Goal: Transaction & Acquisition: Purchase product/service

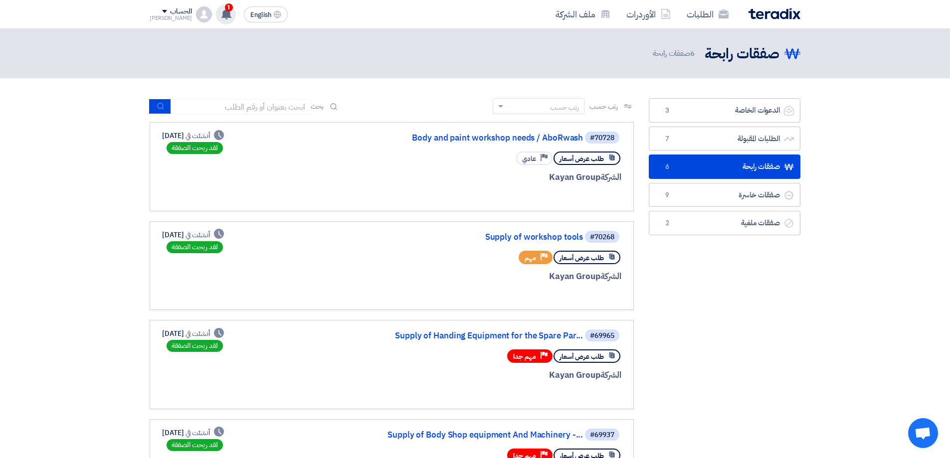
click at [221, 13] on use at bounding box center [226, 13] width 10 height 11
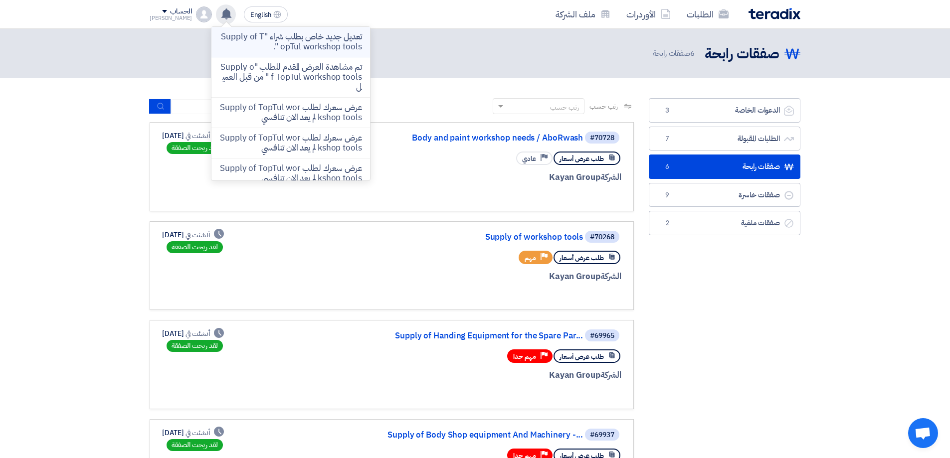
click at [337, 42] on p "تعديل جديد خاص بطلب شراء "Supply of TopTul workshop tools "." at bounding box center [290, 42] width 143 height 20
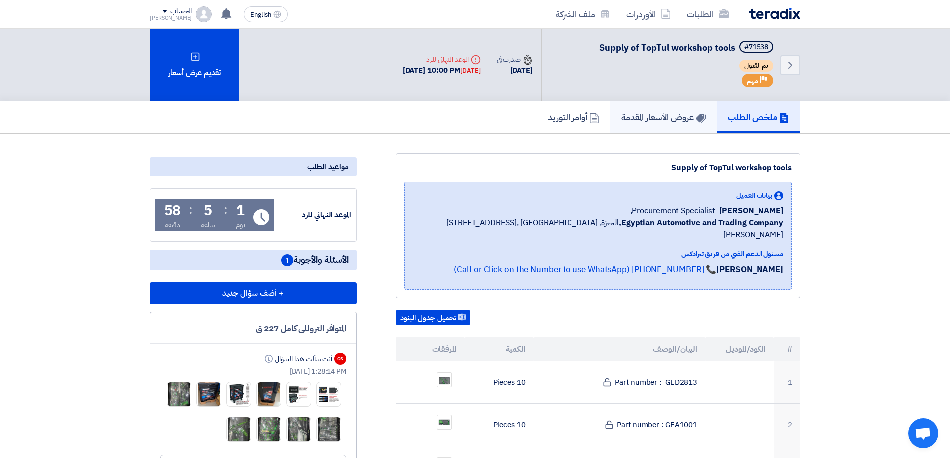
click at [636, 118] on h5 "عروض الأسعار المقدمة" at bounding box center [663, 116] width 84 height 11
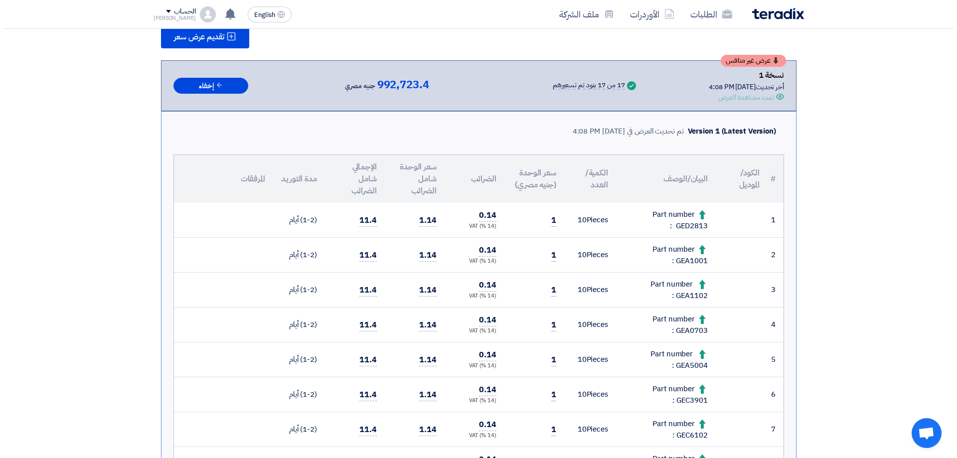
scroll to position [50, 0]
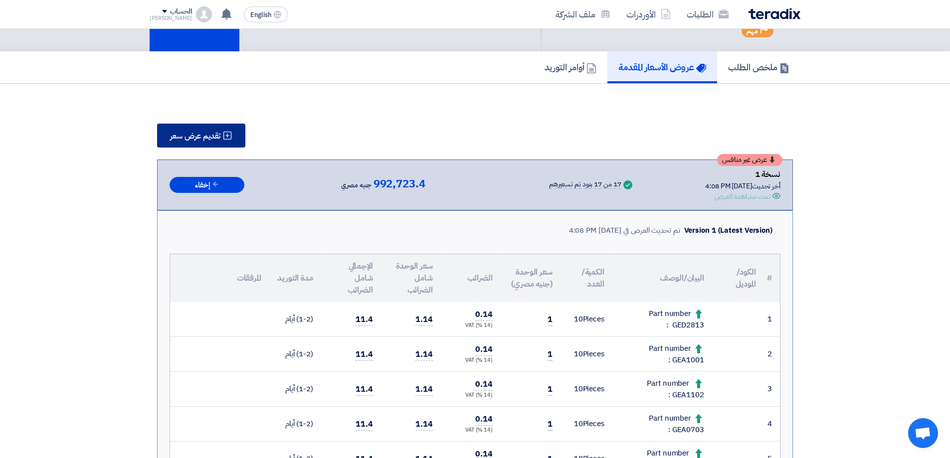
click at [214, 132] on span "تقديم عرض سعر" at bounding box center [195, 136] width 50 height 8
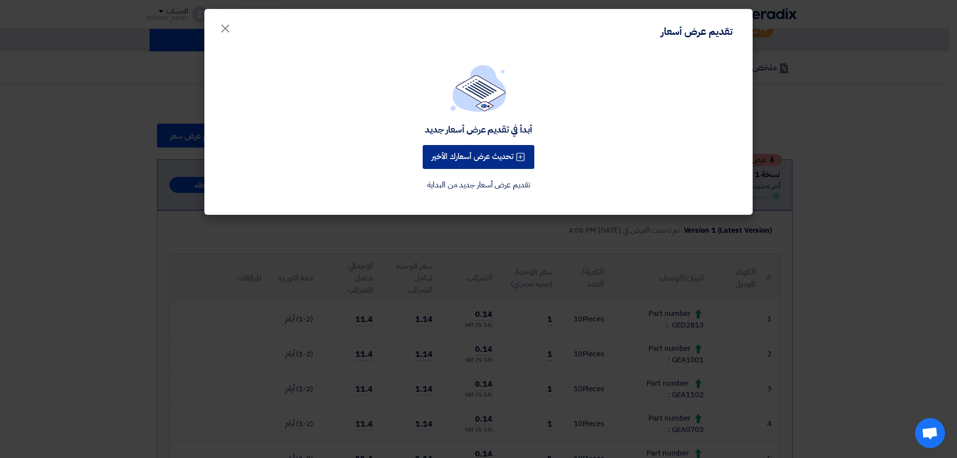
click at [491, 156] on button "تحديث عرض أسعارك الأخير" at bounding box center [479, 157] width 112 height 24
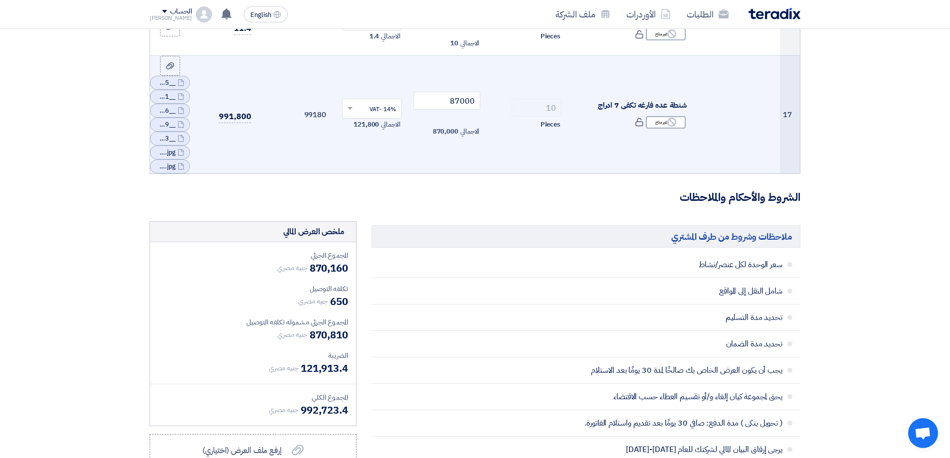
scroll to position [1047, 0]
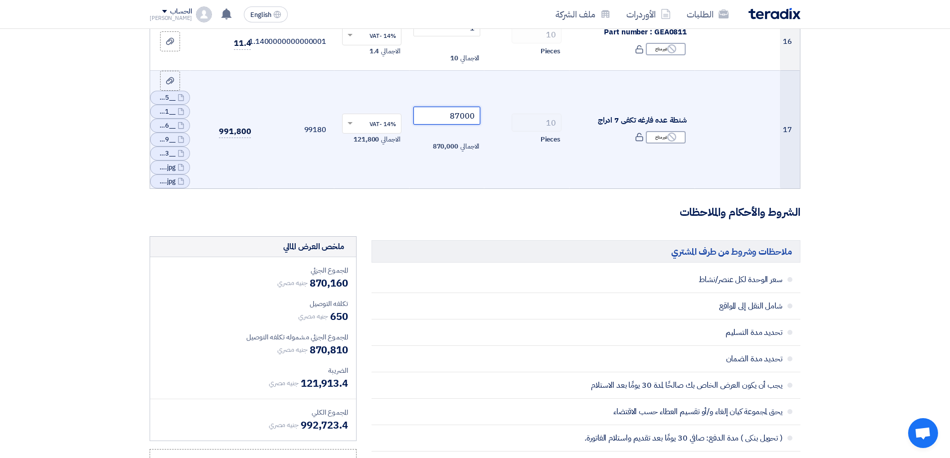
click at [455, 117] on input "87000" at bounding box center [446, 116] width 67 height 18
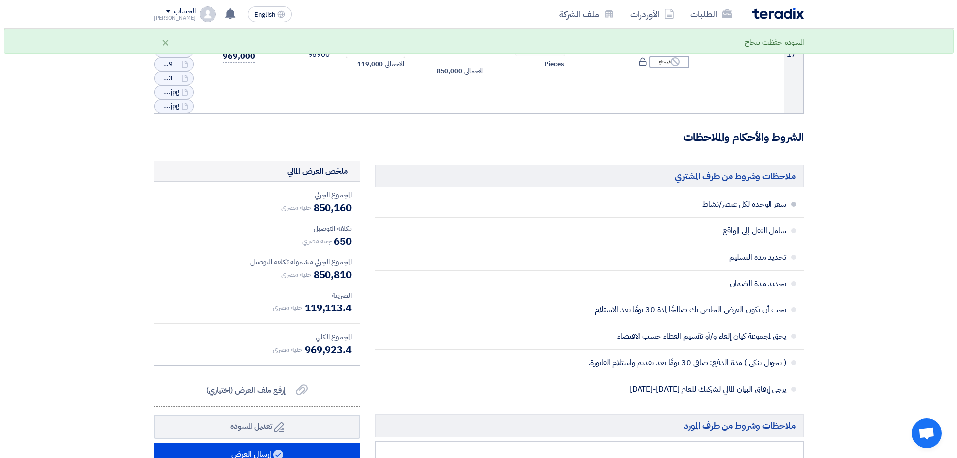
scroll to position [1346, 0]
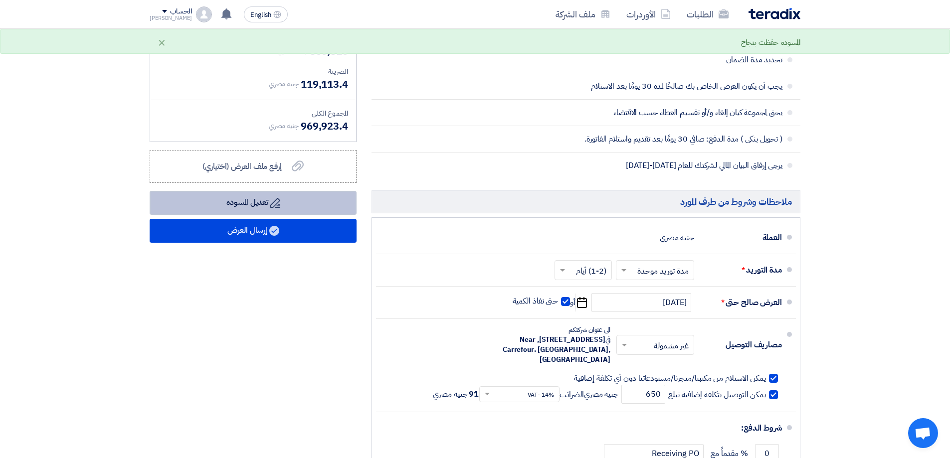
type input "85000"
click at [307, 204] on button "Draft تعديل المسوده" at bounding box center [253, 203] width 207 height 24
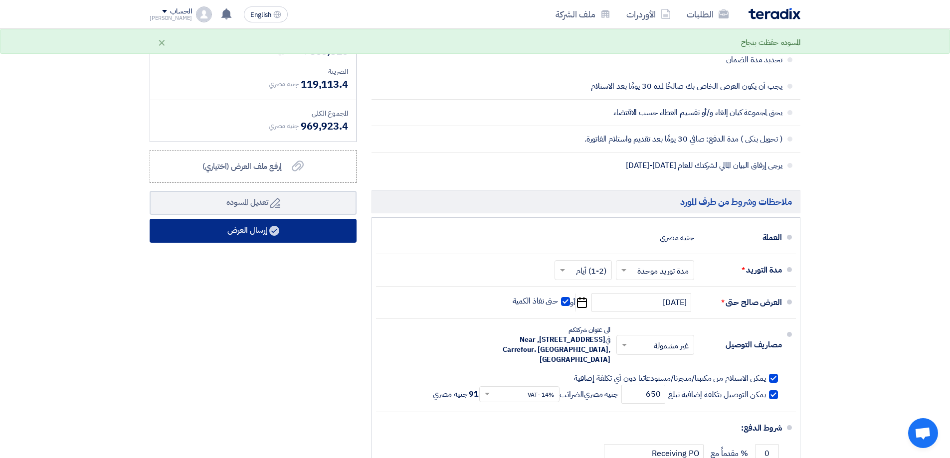
click at [281, 227] on button "إرسال العرض" at bounding box center [253, 231] width 207 height 24
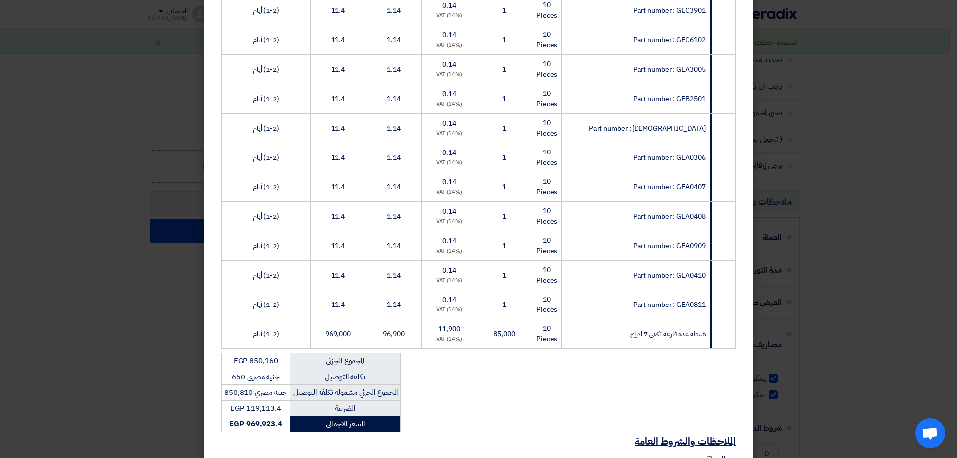
scroll to position [498, 0]
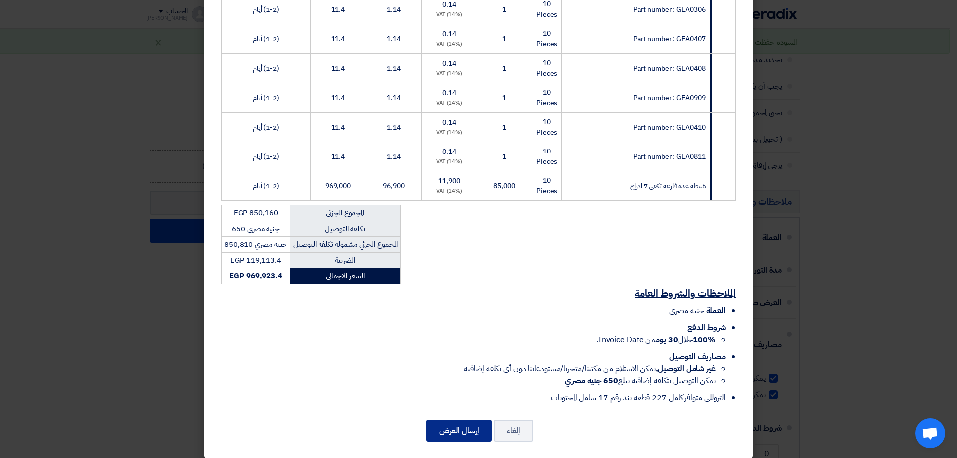
click at [460, 420] on button "إرسال العرض" at bounding box center [459, 431] width 66 height 22
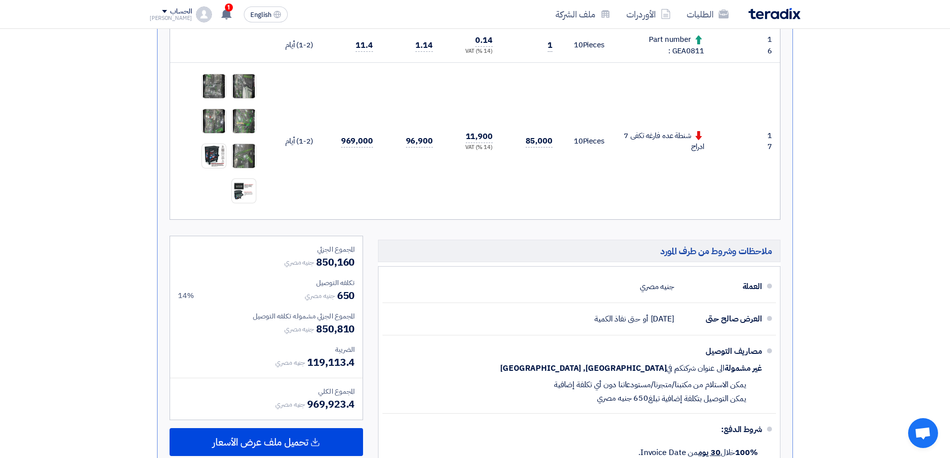
scroll to position [850, 0]
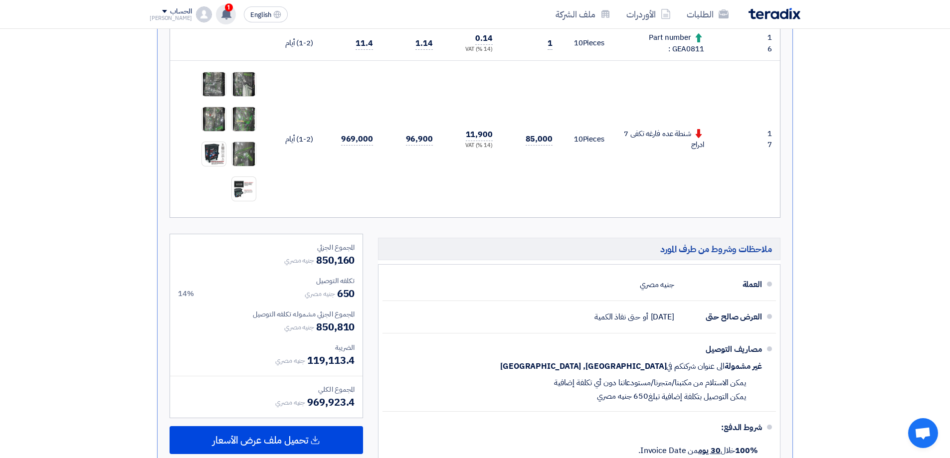
click at [221, 15] on icon at bounding box center [226, 13] width 11 height 11
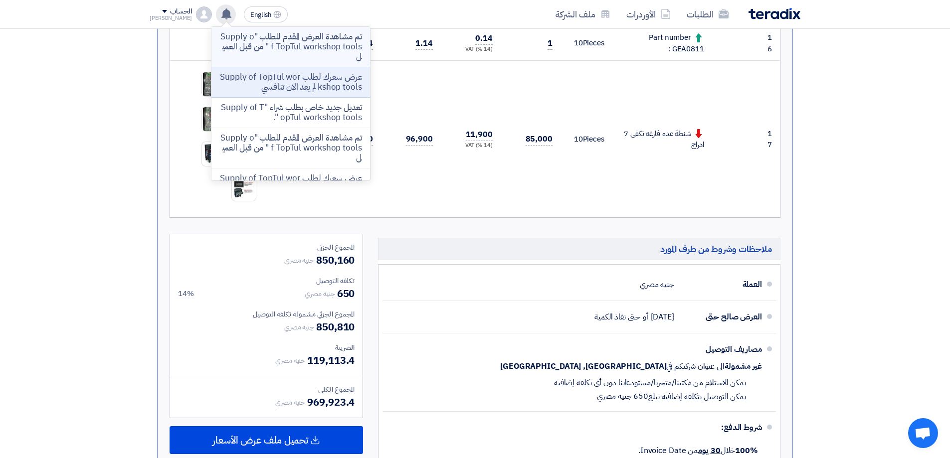
click at [318, 54] on p "تم مشاهدة العرض المقدم للطلب "Supply of TopTul workshop tools " من قبل العميل" at bounding box center [290, 47] width 143 height 30
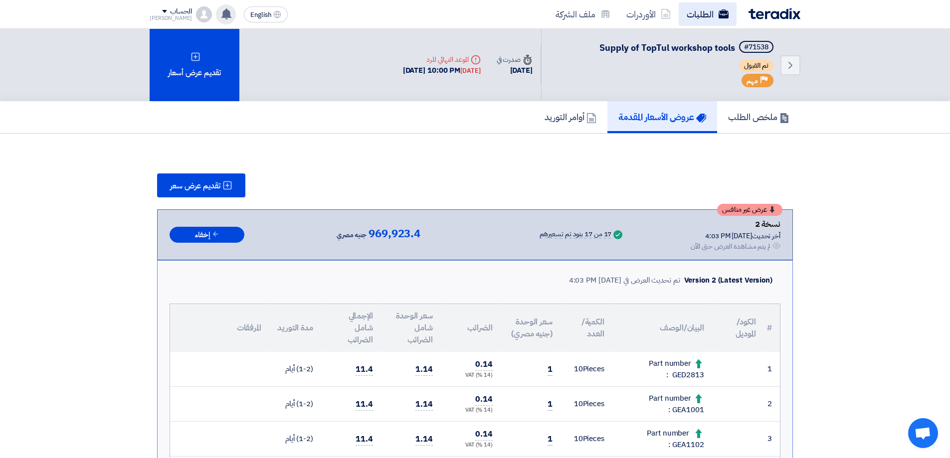
click at [706, 13] on link "الطلبات" at bounding box center [708, 13] width 58 height 23
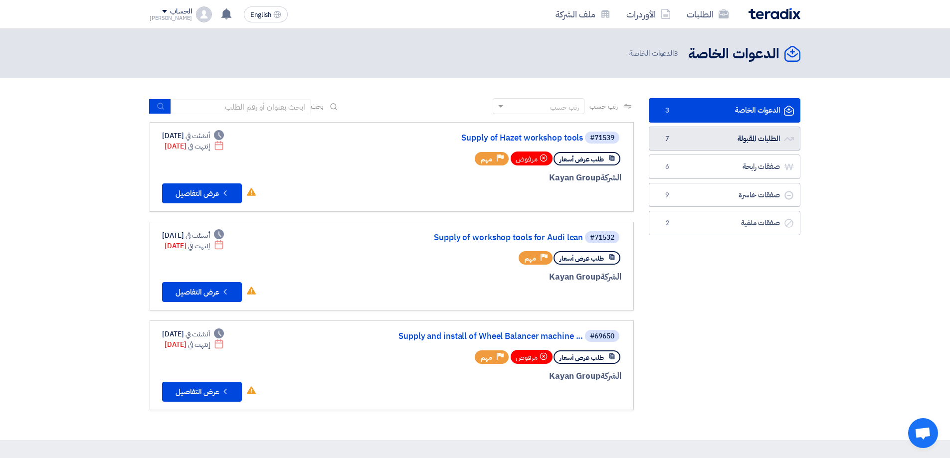
click at [718, 127] on link "الطلبات المقبولة الطلبات المقبولة 7" at bounding box center [725, 139] width 152 height 24
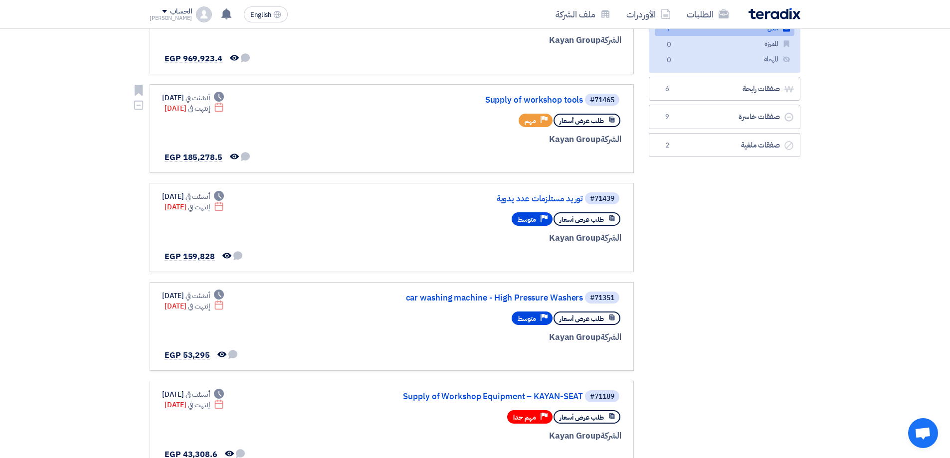
scroll to position [150, 0]
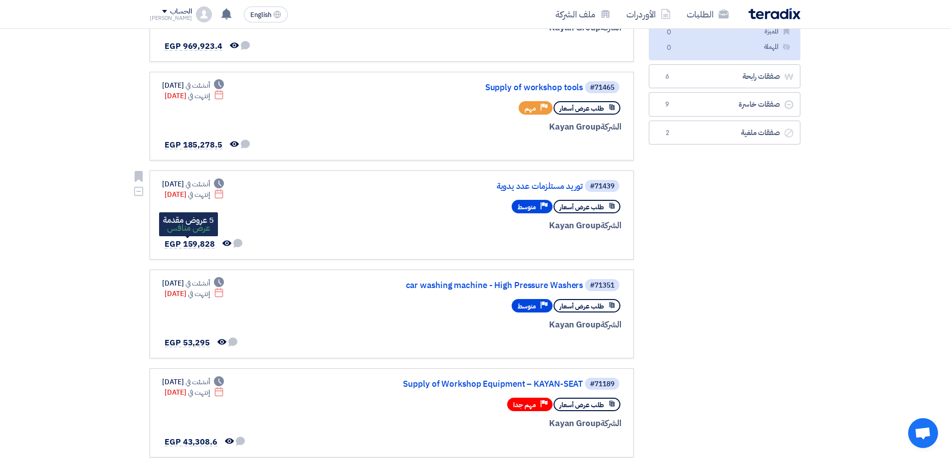
click at [200, 242] on span "EGP 159,828" at bounding box center [190, 244] width 50 height 12
click at [547, 186] on link "توريد مستلزمات عدد يدوية" at bounding box center [482, 186] width 199 height 9
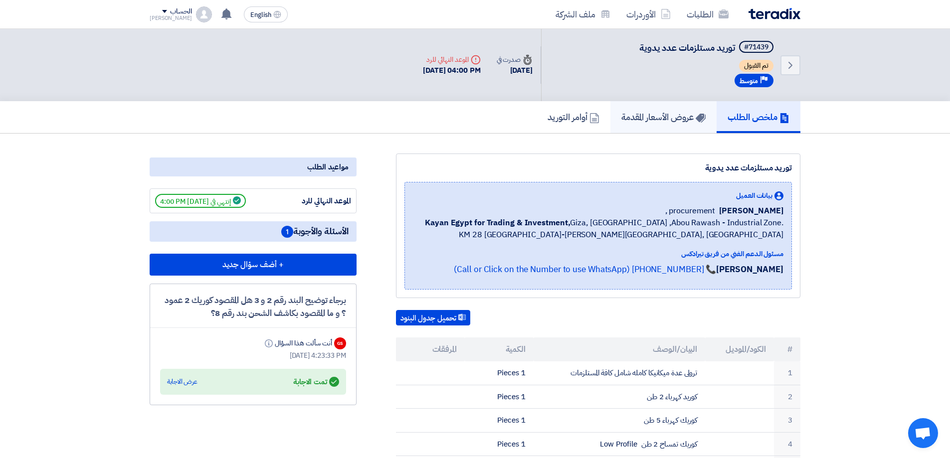
click at [662, 114] on h5 "عروض الأسعار المقدمة" at bounding box center [663, 116] width 84 height 11
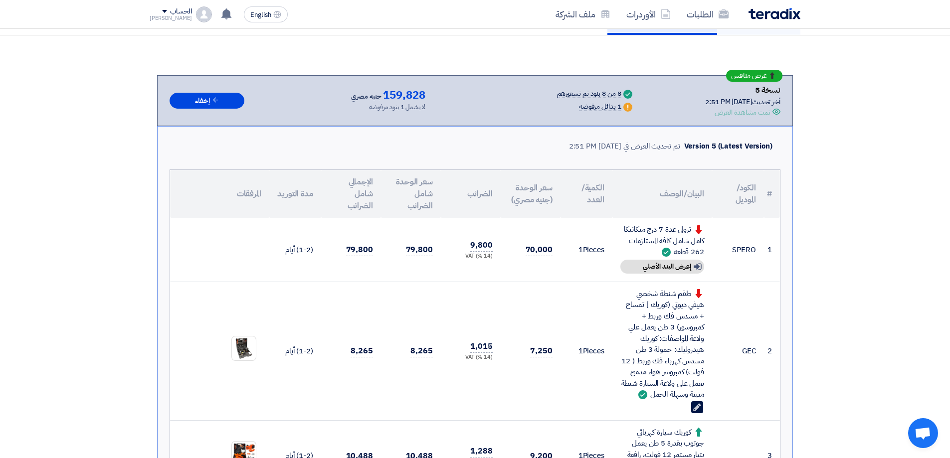
scroll to position [49, 0]
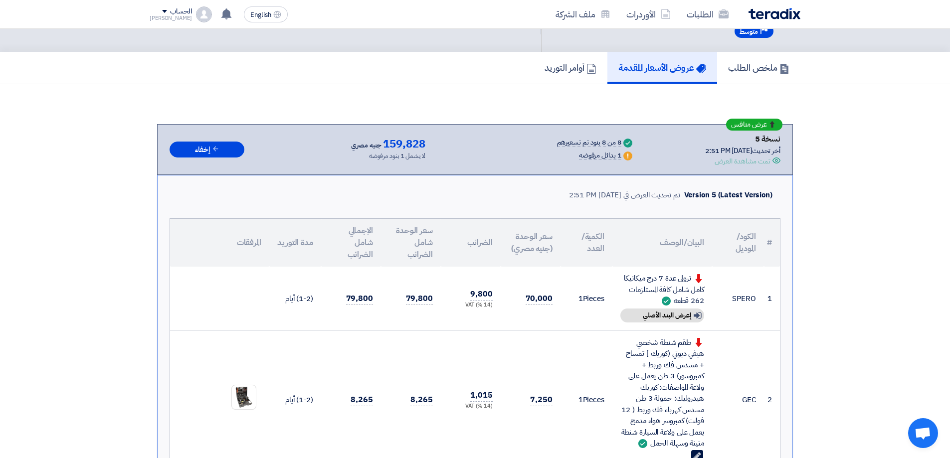
click at [771, 4] on div "الطلبات الأوردرات ملف الشركة" at bounding box center [605, 13] width 390 height 23
click at [772, 8] on img at bounding box center [775, 13] width 52 height 11
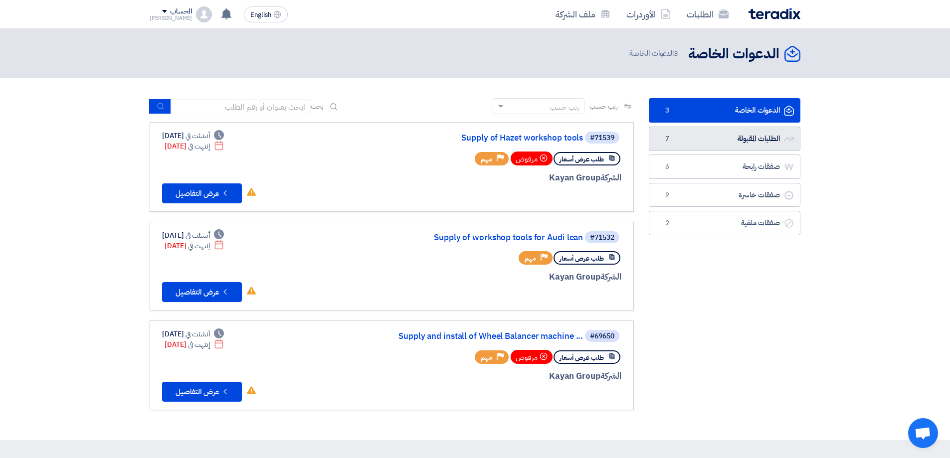
click at [711, 139] on link "الطلبات المقبولة الطلبات المقبولة 7" at bounding box center [725, 139] width 152 height 24
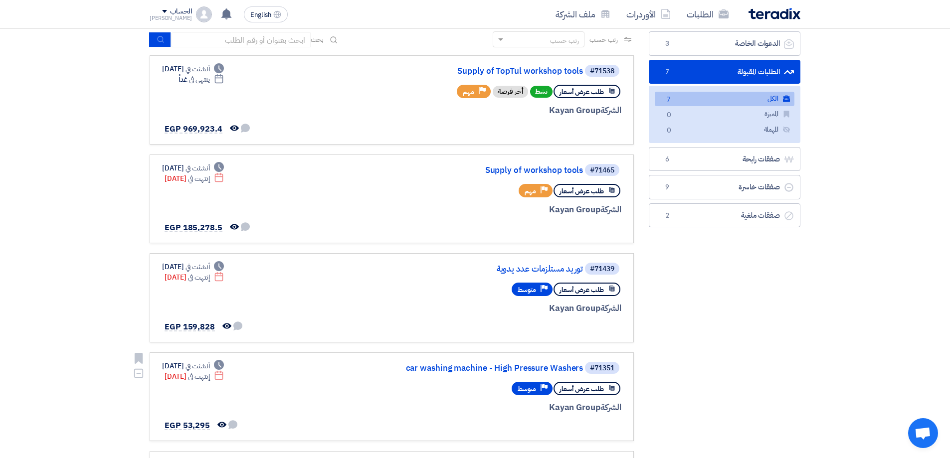
scroll to position [50, 0]
